Goal: Transaction & Acquisition: Download file/media

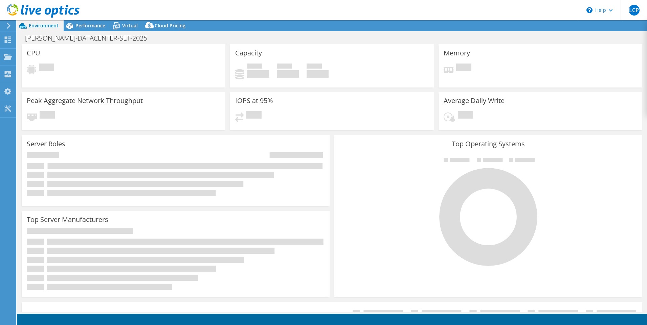
select select "USD"
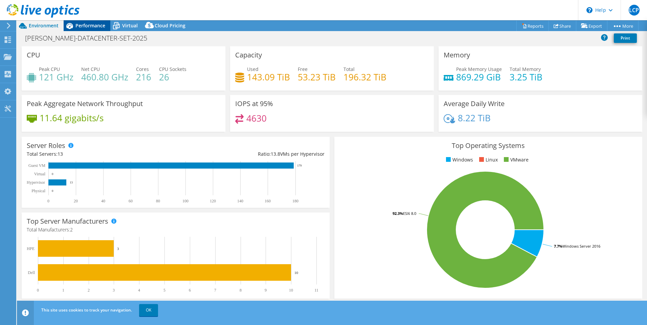
click at [96, 23] on span "Performance" at bounding box center [90, 25] width 30 height 6
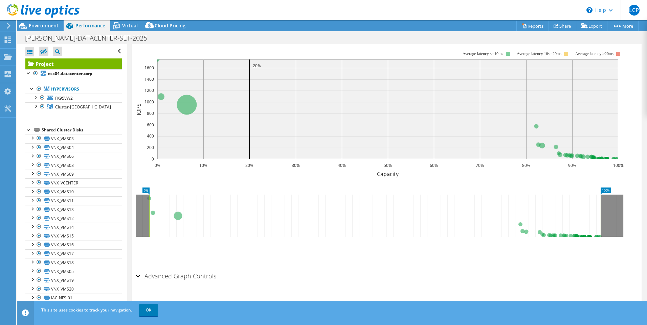
scroll to position [182, 0]
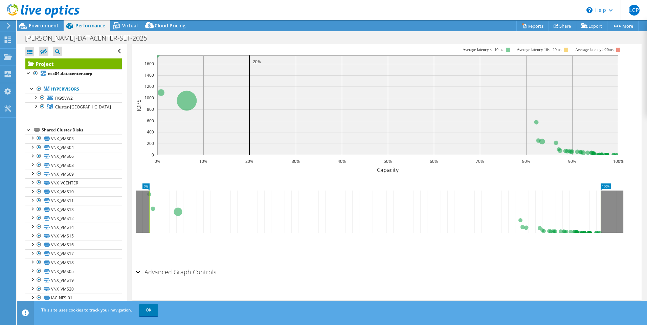
click at [346, 216] on icon at bounding box center [374, 212] width 451 height 42
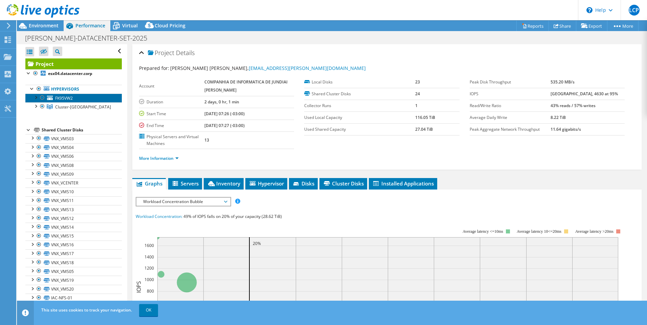
click at [74, 95] on link "FK95VW2" at bounding box center [73, 98] width 96 height 9
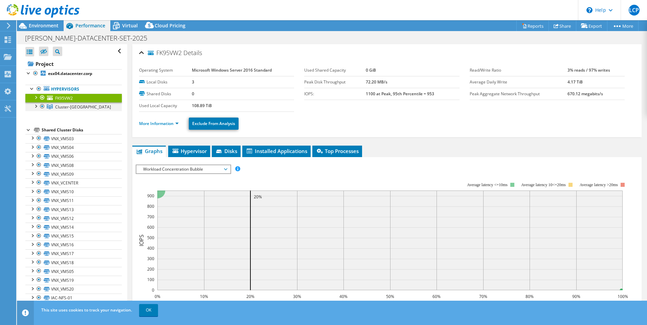
click at [36, 107] on div at bounding box center [35, 105] width 7 height 7
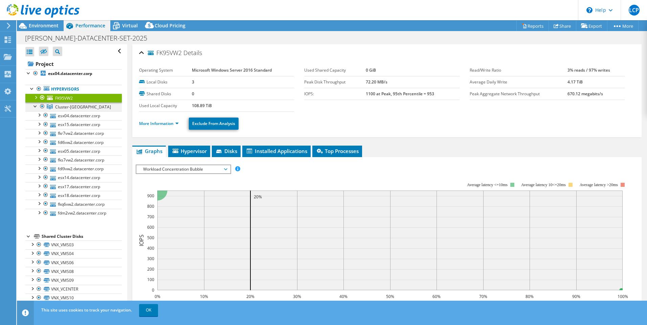
click at [36, 107] on div at bounding box center [35, 105] width 7 height 7
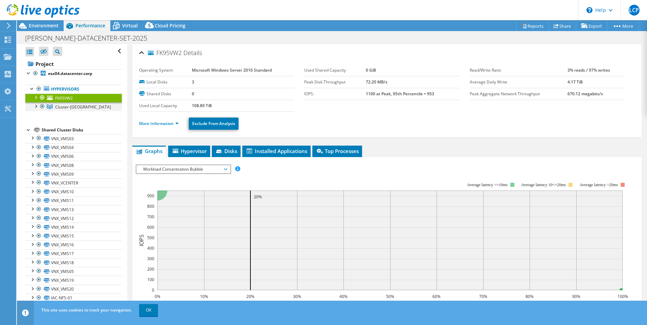
click at [37, 105] on div at bounding box center [35, 105] width 7 height 7
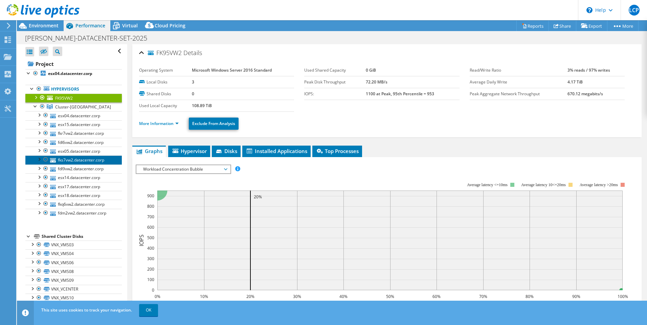
click at [65, 159] on link "fks7vw2.datacenter.corp" at bounding box center [73, 160] width 96 height 9
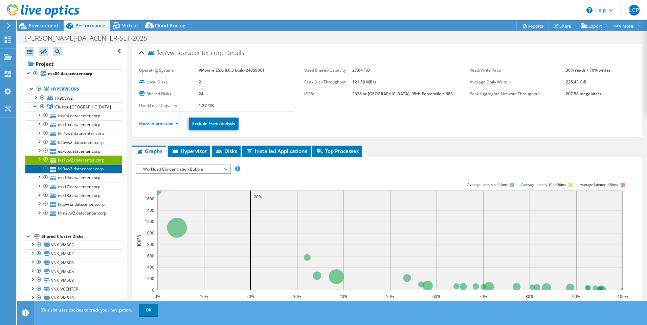
click at [80, 168] on link "fdl9vw2.datacenter.corp" at bounding box center [73, 169] width 96 height 9
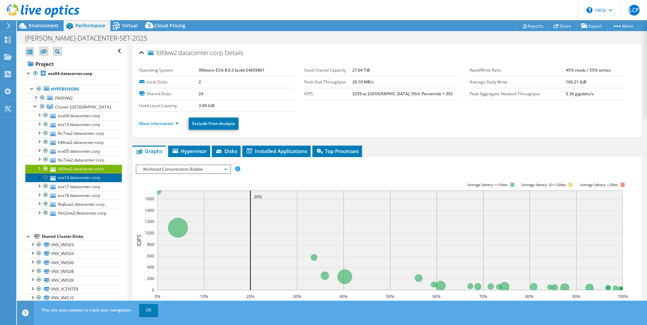
click at [80, 177] on link "esx14.datacenter.corp" at bounding box center [73, 177] width 96 height 9
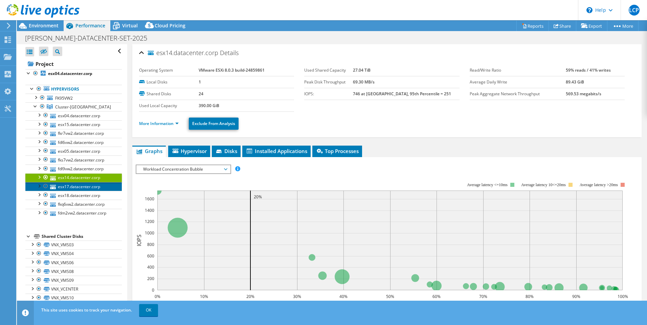
click at [72, 184] on link "esx17.datacenter.corp" at bounding box center [73, 186] width 96 height 9
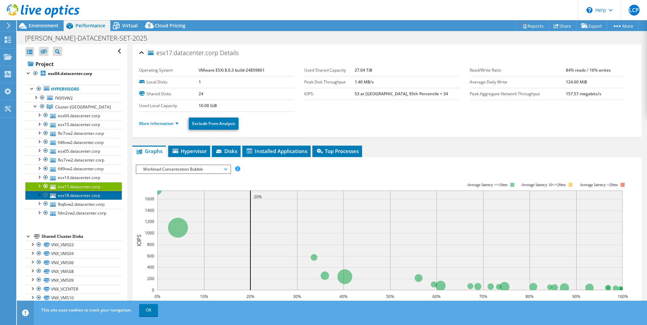
click at [72, 197] on link "esx18.datacenter.corp" at bounding box center [73, 195] width 96 height 9
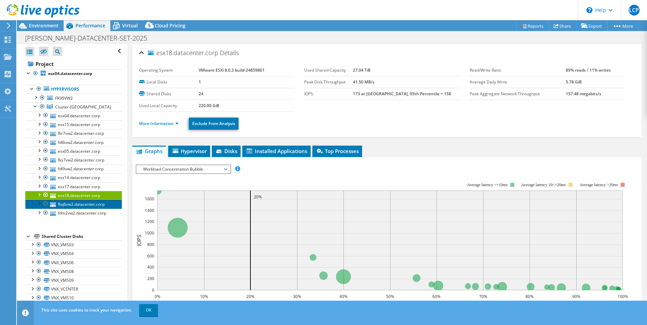
click at [72, 203] on link "fkq6vw2.datacenter.corp" at bounding box center [73, 204] width 96 height 9
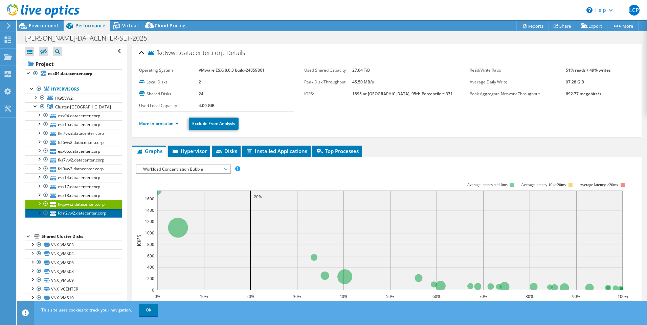
click at [72, 212] on link "fdm2vw2.datacenter.corp" at bounding box center [73, 213] width 96 height 9
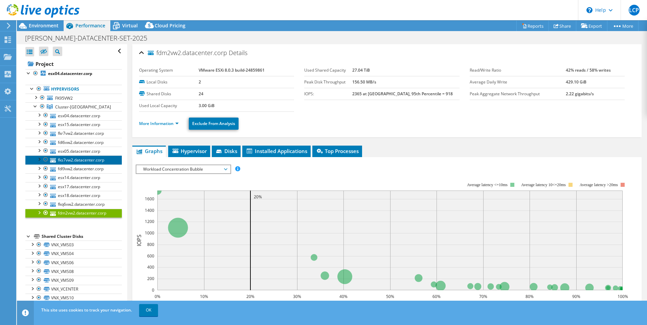
click at [77, 158] on link "fks7vw2.datacenter.corp" at bounding box center [73, 160] width 96 height 9
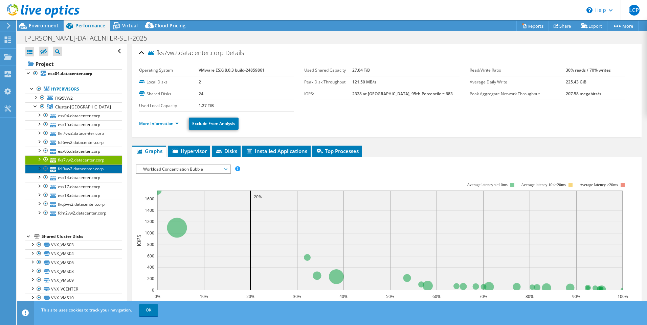
click at [71, 166] on link "fdl9vw2.datacenter.corp" at bounding box center [73, 169] width 96 height 9
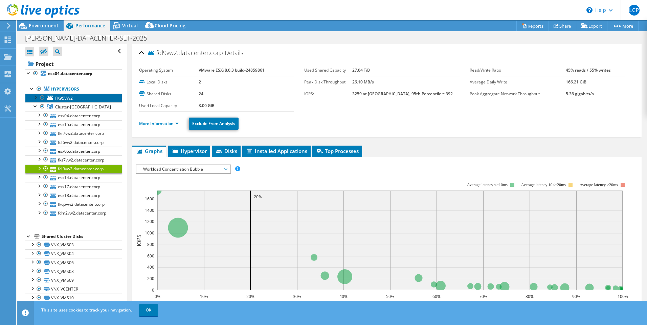
click at [60, 98] on span "FK95VW2" at bounding box center [64, 98] width 18 height 6
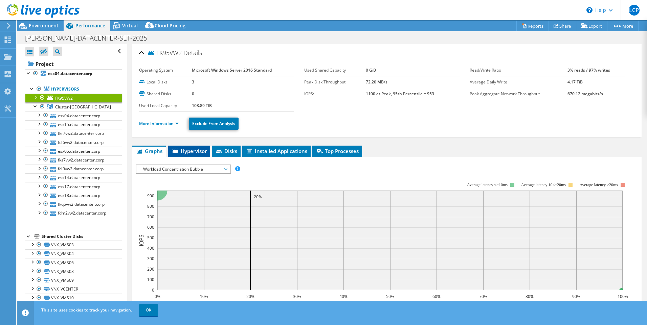
click at [193, 153] on span "Hypervisor" at bounding box center [188, 151] width 35 height 7
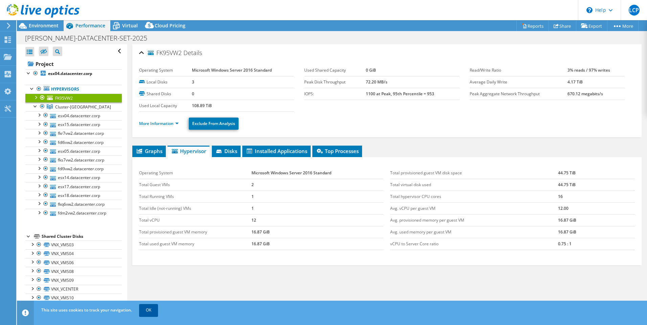
click at [151, 311] on link "OK" at bounding box center [148, 310] width 19 height 12
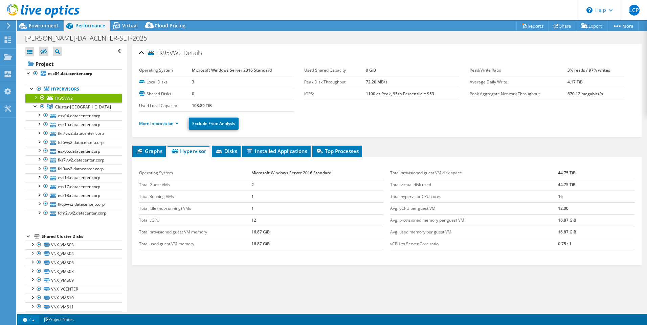
click at [30, 319] on link "2" at bounding box center [28, 320] width 21 height 8
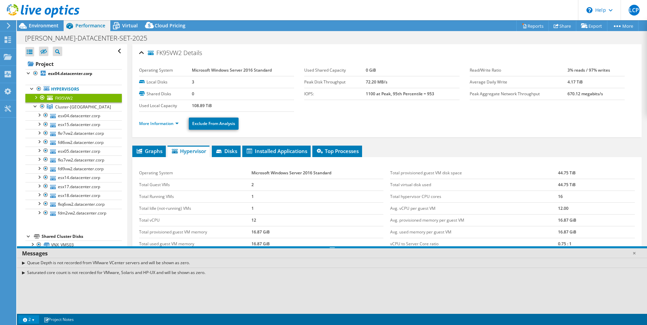
click at [24, 262] on div "Queue Depth is not recorded from VMware VCenter servers and will be shown as ze…" at bounding box center [332, 263] width 630 height 10
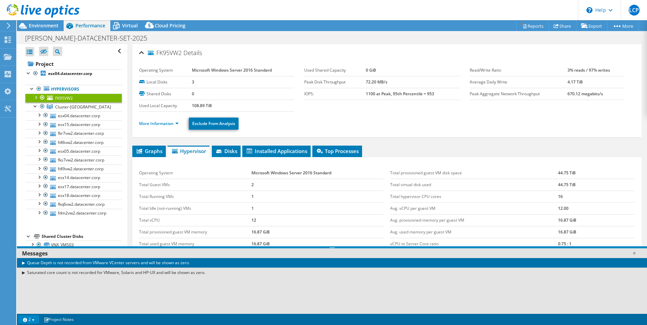
click at [21, 263] on div "Queue Depth is not recorded from VMware VCenter servers and will be shown as ze…" at bounding box center [332, 263] width 630 height 10
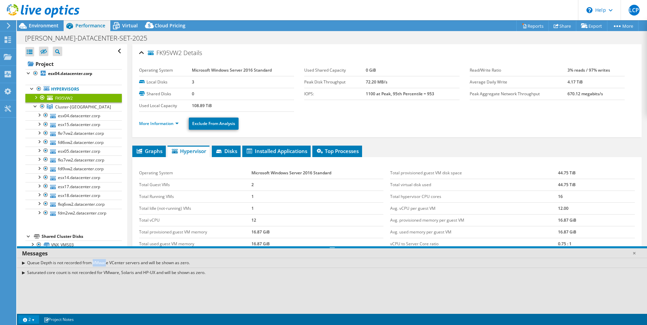
click at [21, 263] on div "Queue Depth is not recorded from VMware VCenter servers and will be shown as ze…" at bounding box center [332, 263] width 630 height 10
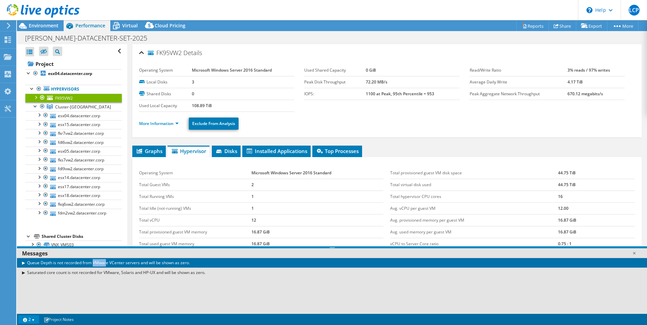
click at [21, 263] on div "Queue Depth is not recorded from VMware VCenter servers and will be shown as ze…" at bounding box center [332, 263] width 630 height 10
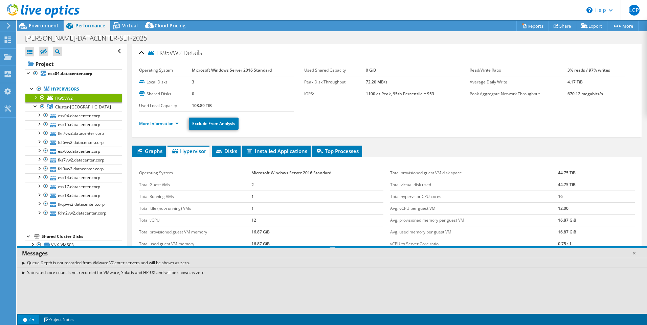
click at [33, 273] on div "Saturated core count is not recorded for VMware, Solaris and HP-UX and will be …" at bounding box center [332, 273] width 630 height 10
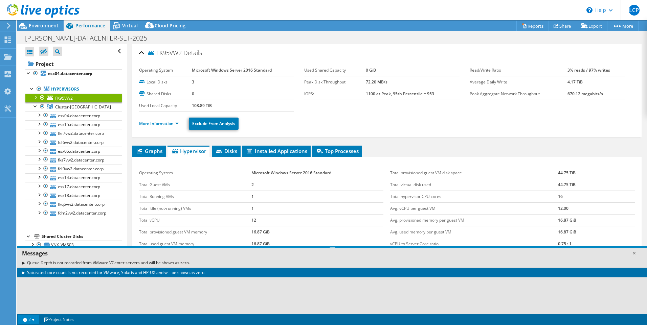
click at [30, 273] on div "Saturated core count is not recorded for VMware, Solaris and HP-UX and will be …" at bounding box center [332, 273] width 630 height 10
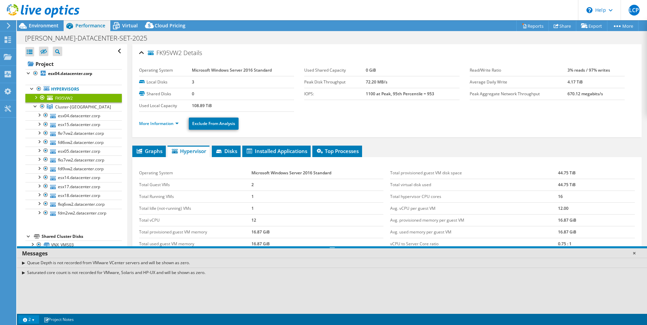
click at [635, 251] on link at bounding box center [633, 253] width 7 height 7
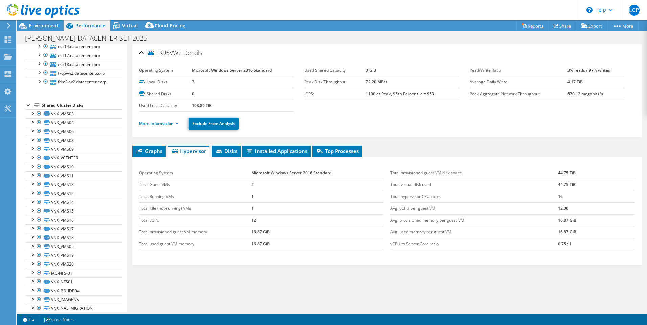
scroll to position [149, 0]
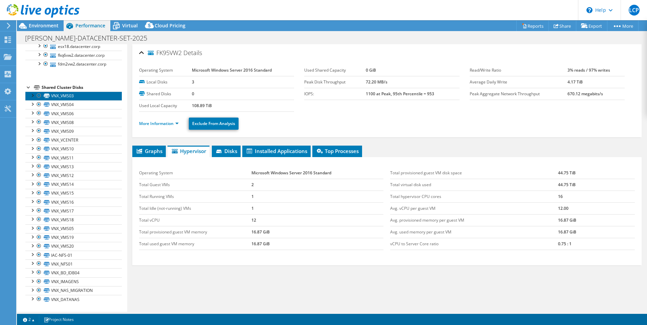
click at [84, 96] on link "VNX_VMS03" at bounding box center [73, 96] width 96 height 9
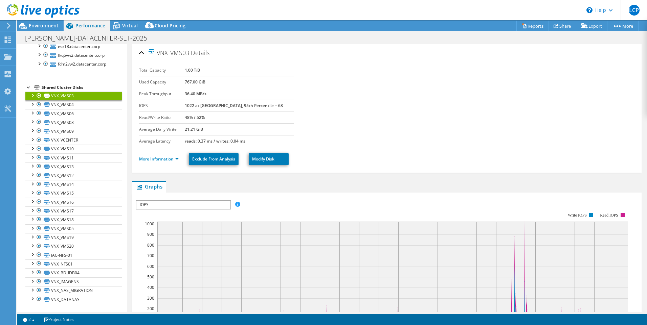
click at [176, 161] on link "More Information" at bounding box center [159, 159] width 40 height 6
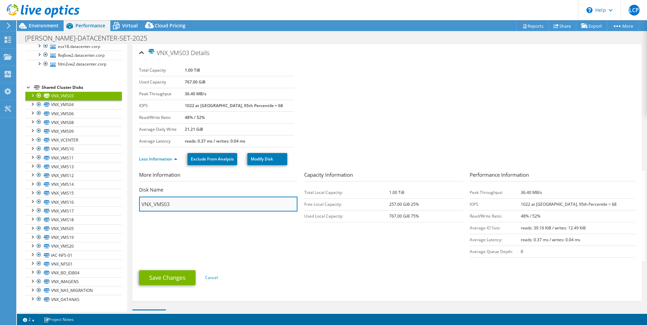
click at [183, 203] on input "VNX_VMS03" at bounding box center [218, 204] width 158 height 15
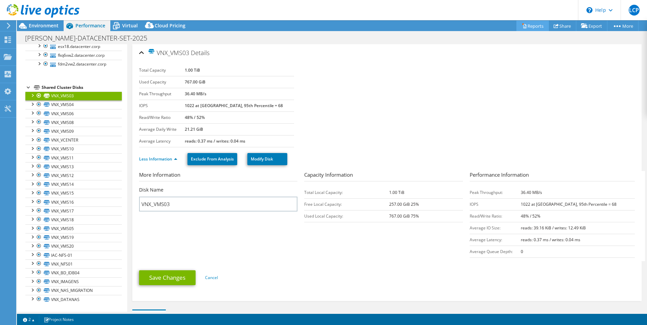
click at [522, 21] on link "Reports" at bounding box center [532, 26] width 32 height 10
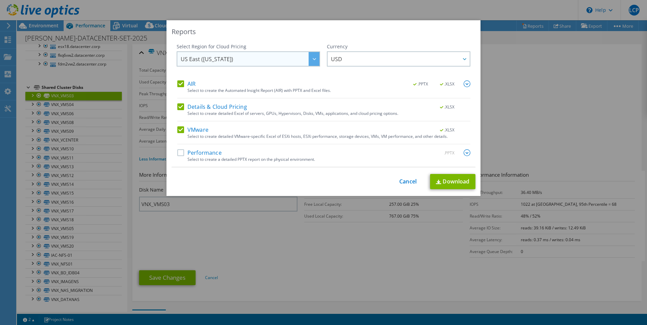
click at [280, 64] on span "US East ([US_STATE])" at bounding box center [250, 59] width 139 height 14
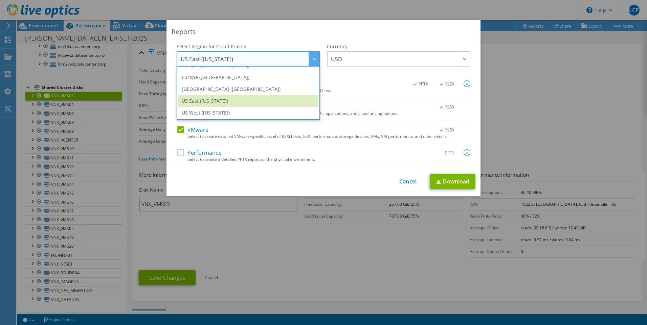
scroll to position [91, 0]
click at [273, 87] on li "[GEOGRAPHIC_DATA] ([GEOGRAPHIC_DATA])" at bounding box center [248, 89] width 140 height 12
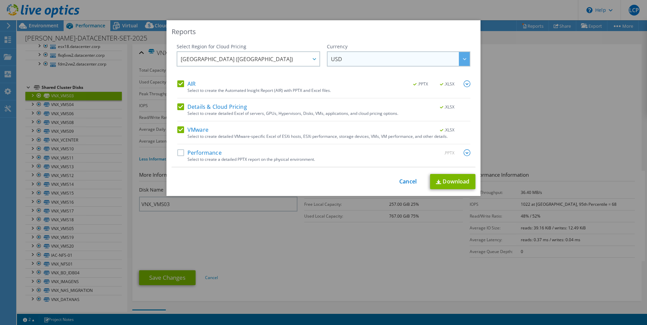
click at [413, 57] on span "USD" at bounding box center [400, 59] width 139 height 14
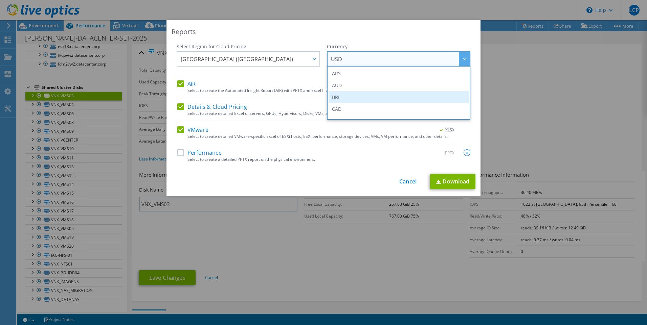
click at [395, 97] on li "BRL" at bounding box center [398, 97] width 140 height 12
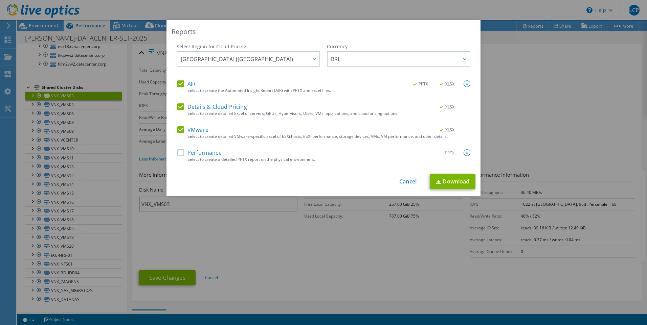
click at [186, 154] on label "Performance" at bounding box center [199, 152] width 44 height 7
click at [0, 0] on input "Performance" at bounding box center [0, 0] width 0 height 0
click at [436, 180] on img at bounding box center [438, 182] width 5 height 4
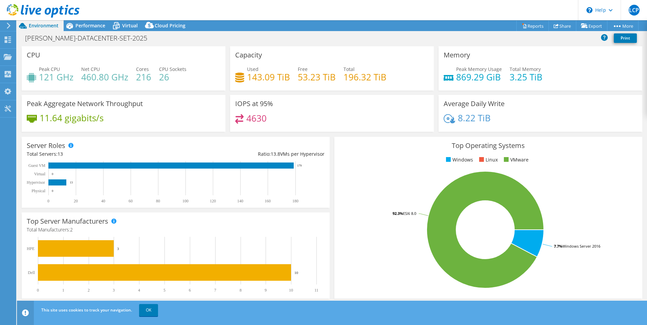
select select "USD"
click at [83, 202] on rect at bounding box center [173, 182] width 292 height 42
click at [466, 80] on h4 "869.29 GiB" at bounding box center [479, 76] width 46 height 7
click at [85, 27] on span "Performance" at bounding box center [90, 25] width 30 height 6
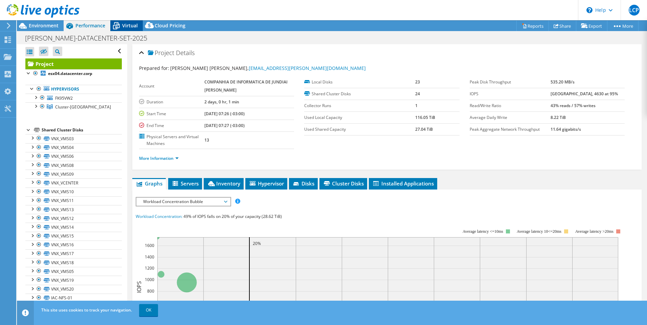
click at [137, 24] on span "Virtual" at bounding box center [130, 25] width 16 height 6
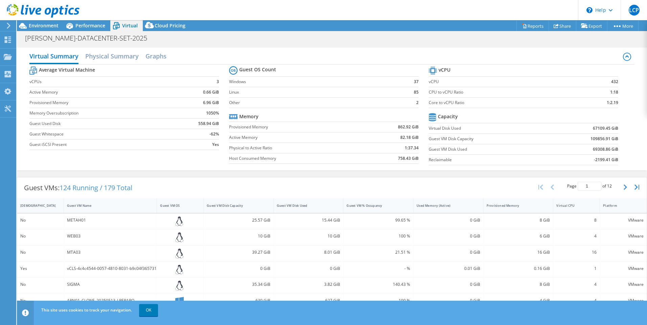
click at [135, 83] on label "vCPUs" at bounding box center [101, 81] width 144 height 7
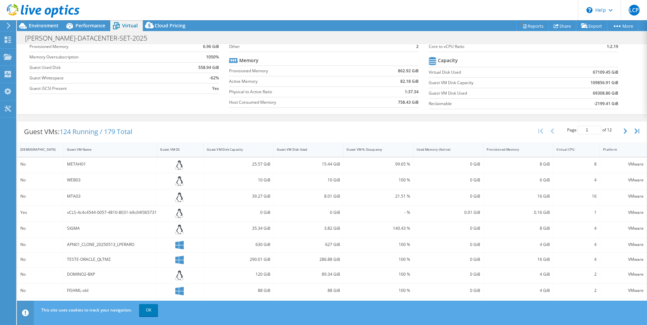
scroll to position [18, 0]
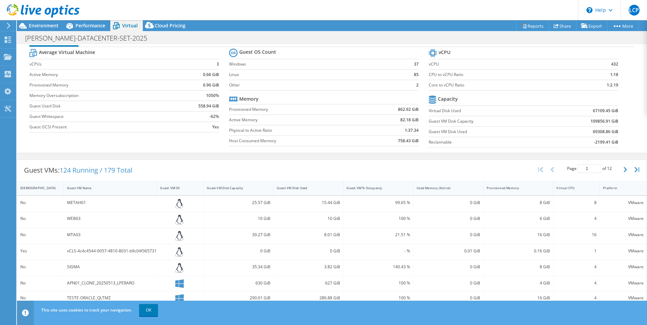
drag, startPoint x: 254, startPoint y: 184, endPoint x: 165, endPoint y: 139, distance: 99.1
click at [165, 139] on div "Virtual Summary Physical Summary Graphs Average Virtual Machine vCPUs 3 Active …" at bounding box center [332, 230] width 630 height 407
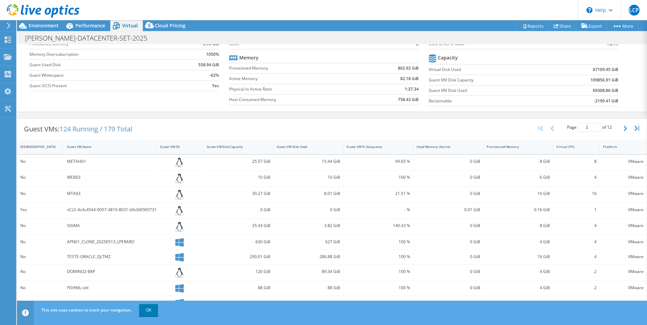
scroll to position [58, 0]
click at [372, 148] on div "Guest VM % Occupancy" at bounding box center [373, 147] width 55 height 4
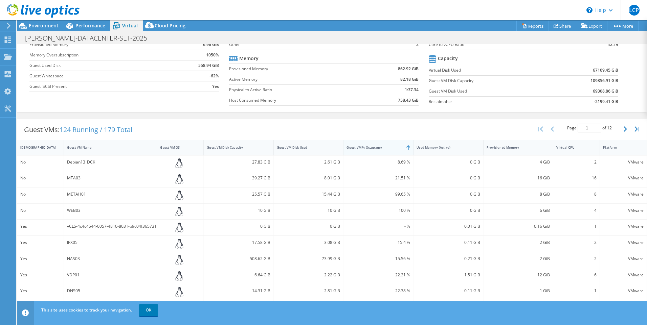
click at [372, 148] on div "Guest VM % Occupancy" at bounding box center [373, 147] width 55 height 4
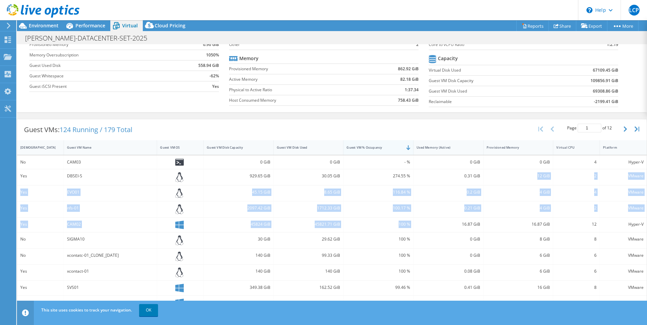
drag, startPoint x: 419, startPoint y: 223, endPoint x: 389, endPoint y: 148, distance: 81.1
click at [389, 148] on div "IsRunning Guest VM Name Guest VM OS Guest VM Disk Capacity Guest VM Disk Used G…" at bounding box center [331, 265] width 629 height 250
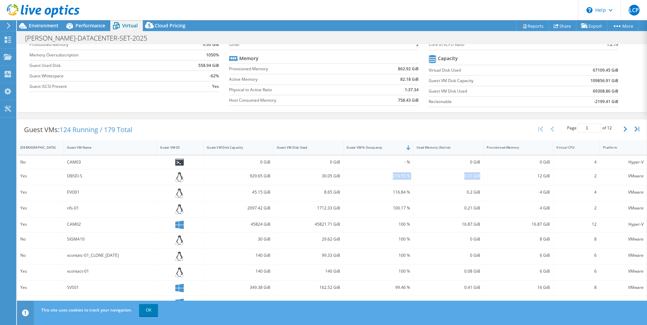
drag, startPoint x: 389, startPoint y: 177, endPoint x: 415, endPoint y: 180, distance: 26.3
click at [415, 180] on div "Yes DBSEI-S 929.65 GiB 30.05 GiB 274.55 % 0.31 GiB 12 GiB 2 VMware" at bounding box center [331, 177] width 629 height 16
click at [415, 180] on div "0.31 GiB" at bounding box center [448, 177] width 70 height 16
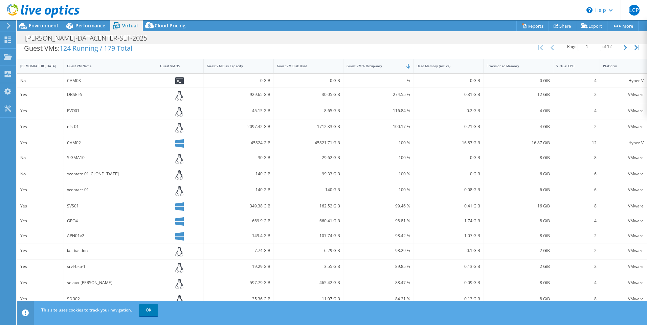
scroll to position [0, 0]
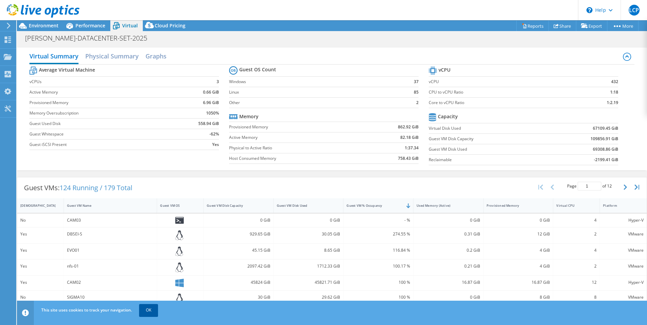
click at [150, 307] on link "OK" at bounding box center [148, 310] width 19 height 12
